Goal: Check status: Check status

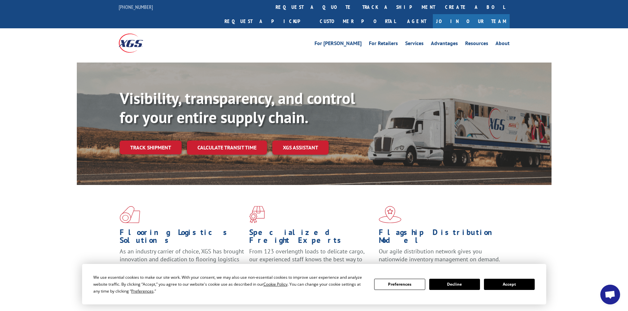
click at [147, 141] on link "Track shipment" at bounding box center [151, 148] width 62 height 14
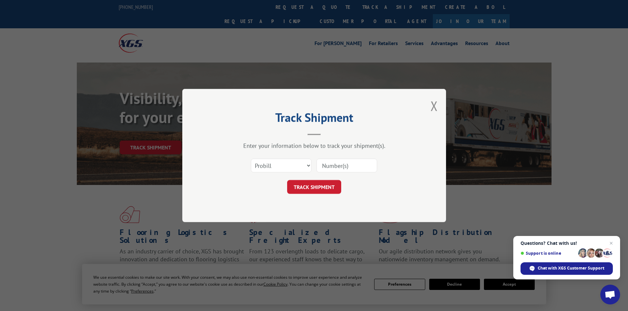
click at [346, 168] on input at bounding box center [346, 166] width 61 height 14
click at [308, 165] on select "Select category... Probill BOL PO" at bounding box center [281, 166] width 61 height 14
select select "po"
click at [251, 159] on select "Select category... Probill BOL PO" at bounding box center [281, 166] width 61 height 14
click at [336, 167] on input at bounding box center [346, 166] width 61 height 14
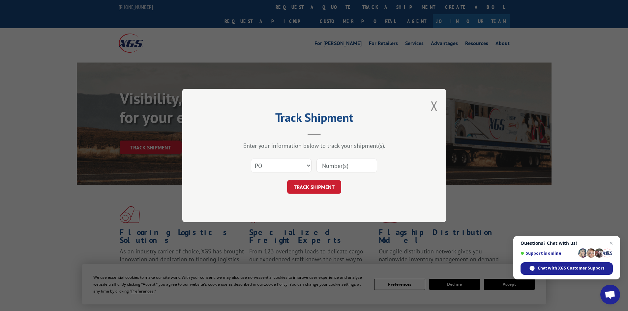
click at [344, 165] on input at bounding box center [346, 166] width 61 height 14
paste input "08476717"
type input "08476717"
click at [323, 190] on button "TRACK SHIPMENT" at bounding box center [314, 187] width 54 height 14
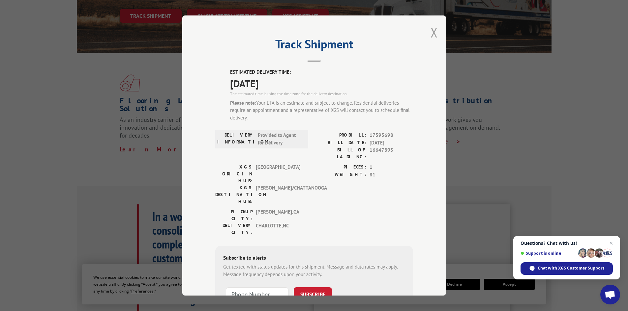
click at [432, 31] on button "Close modal" at bounding box center [433, 32] width 7 height 17
